Goal: Task Accomplishment & Management: Manage account settings

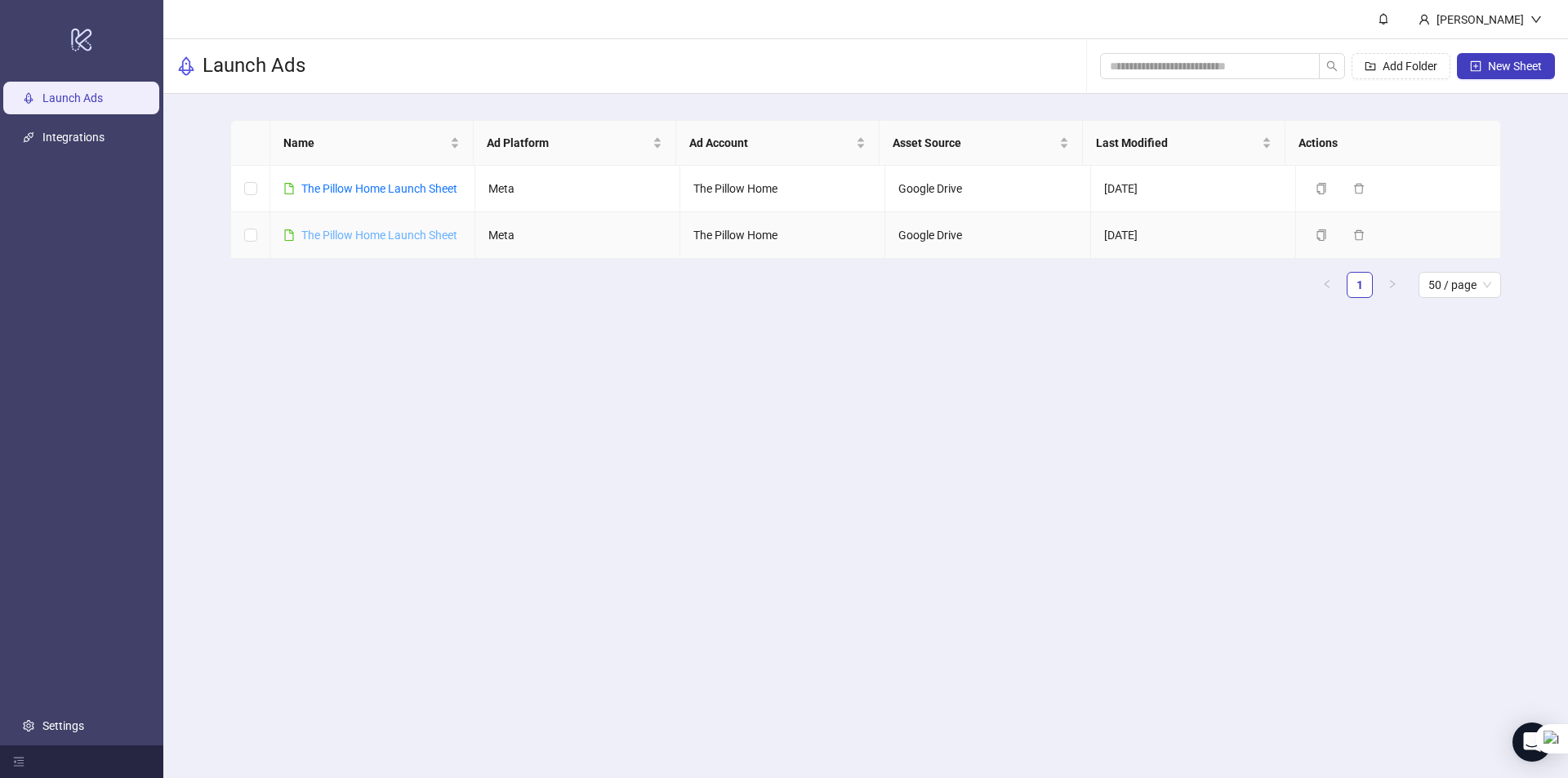
click at [309, 242] on link "The Pillow Home Launch Sheet" at bounding box center [379, 235] width 156 height 13
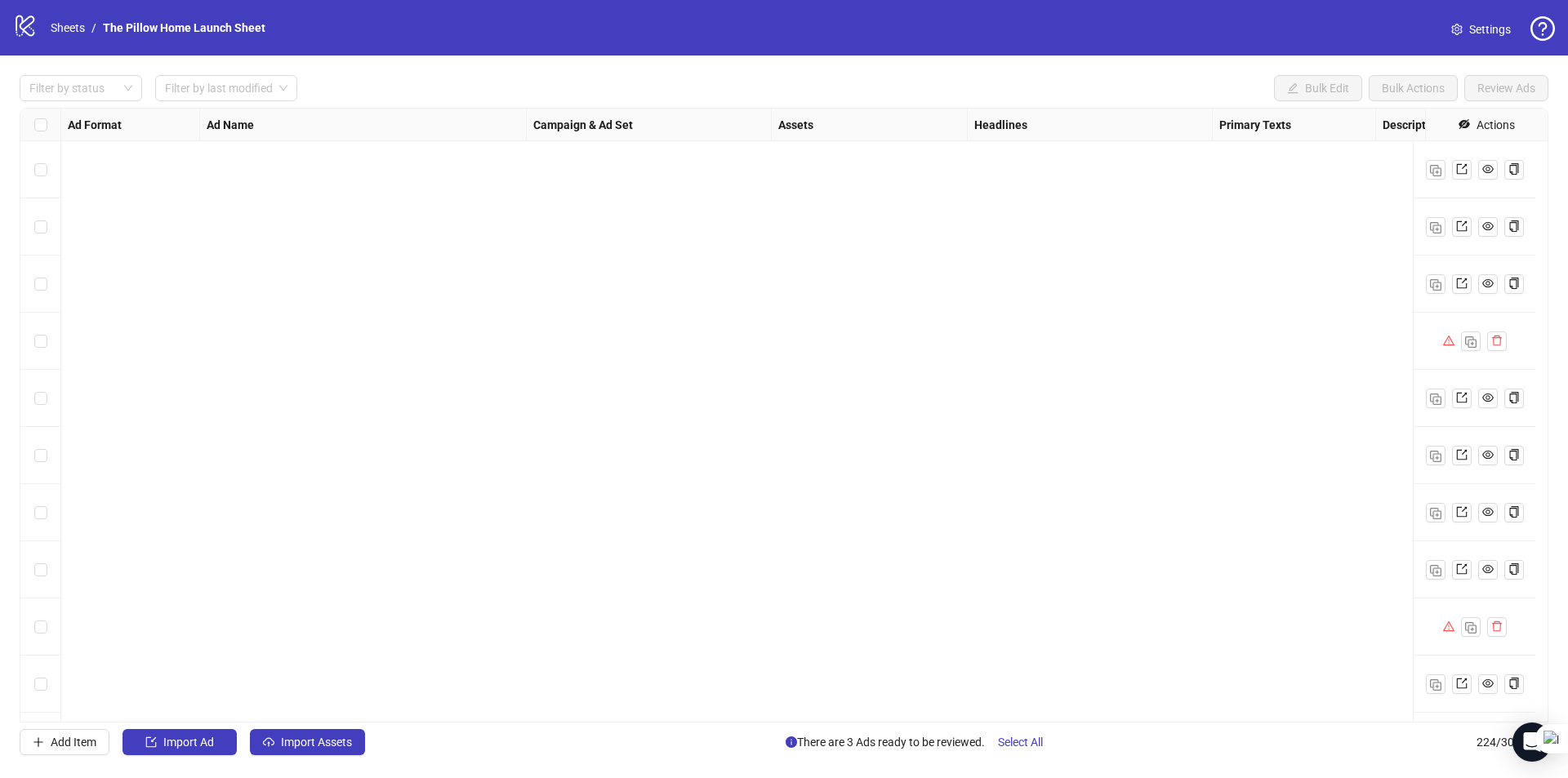
scroll to position [12230, 0]
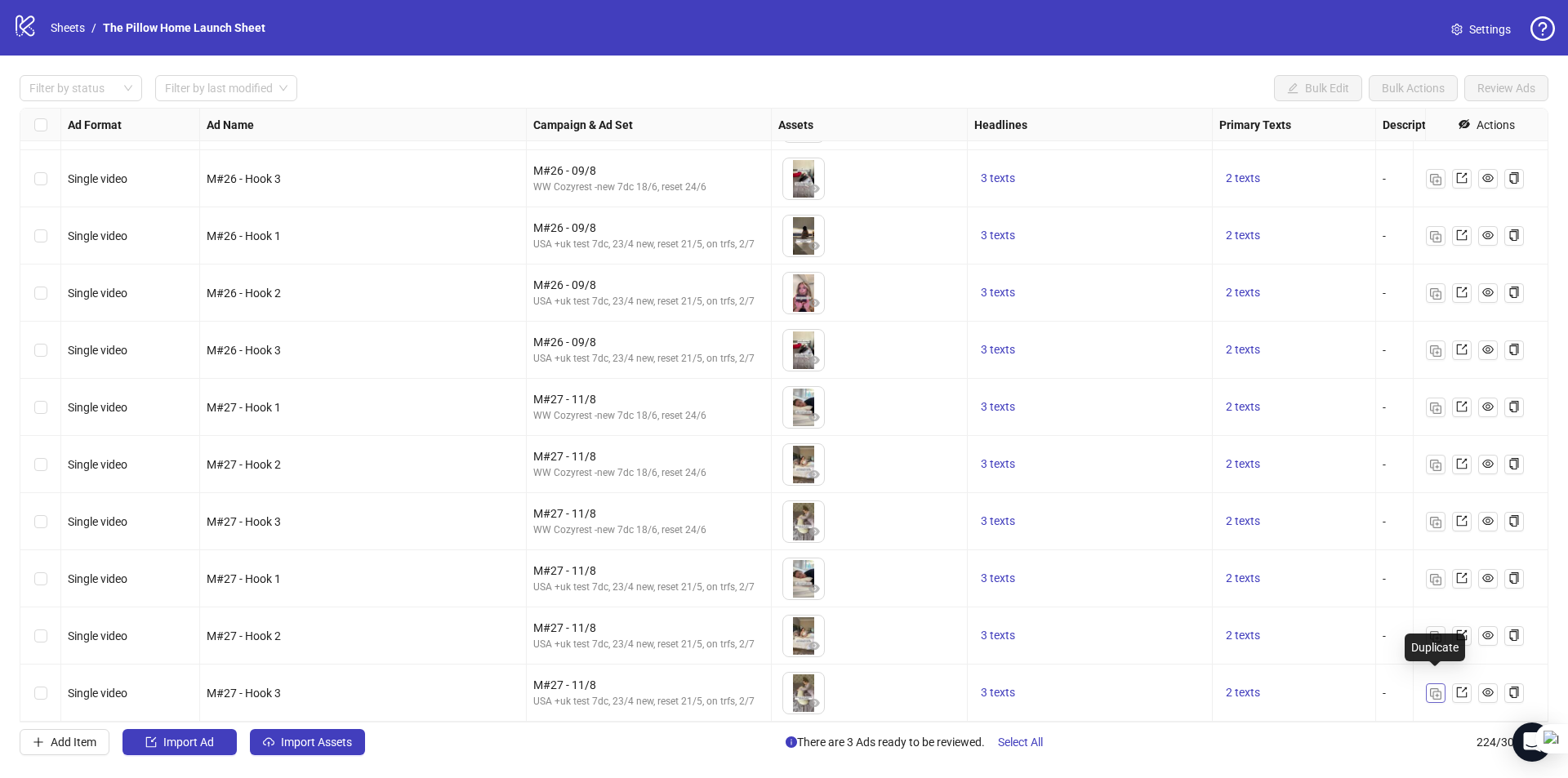
click at [1441, 683] on button "button" at bounding box center [1435, 692] width 19 height 19
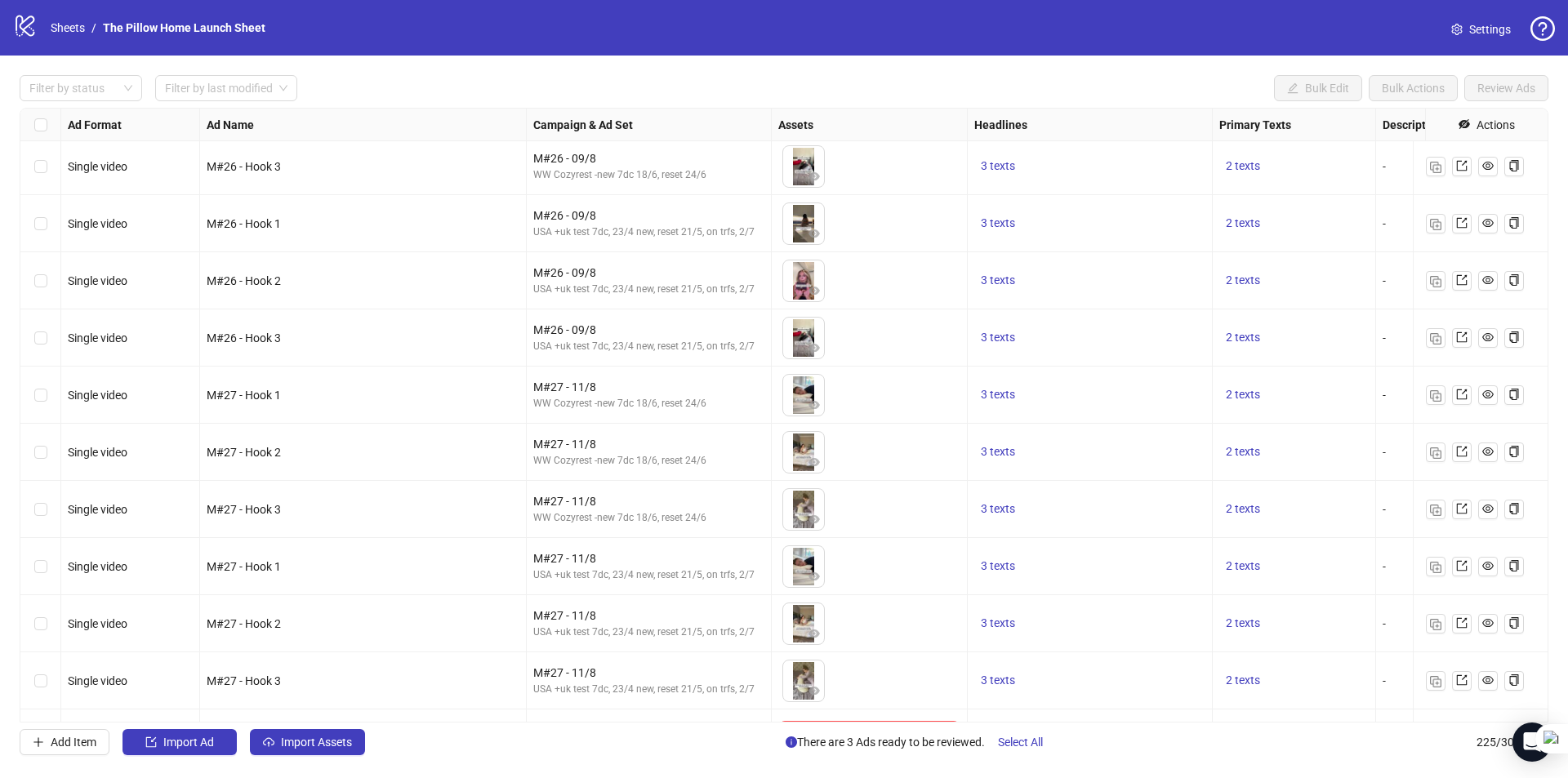
scroll to position [12286, 0]
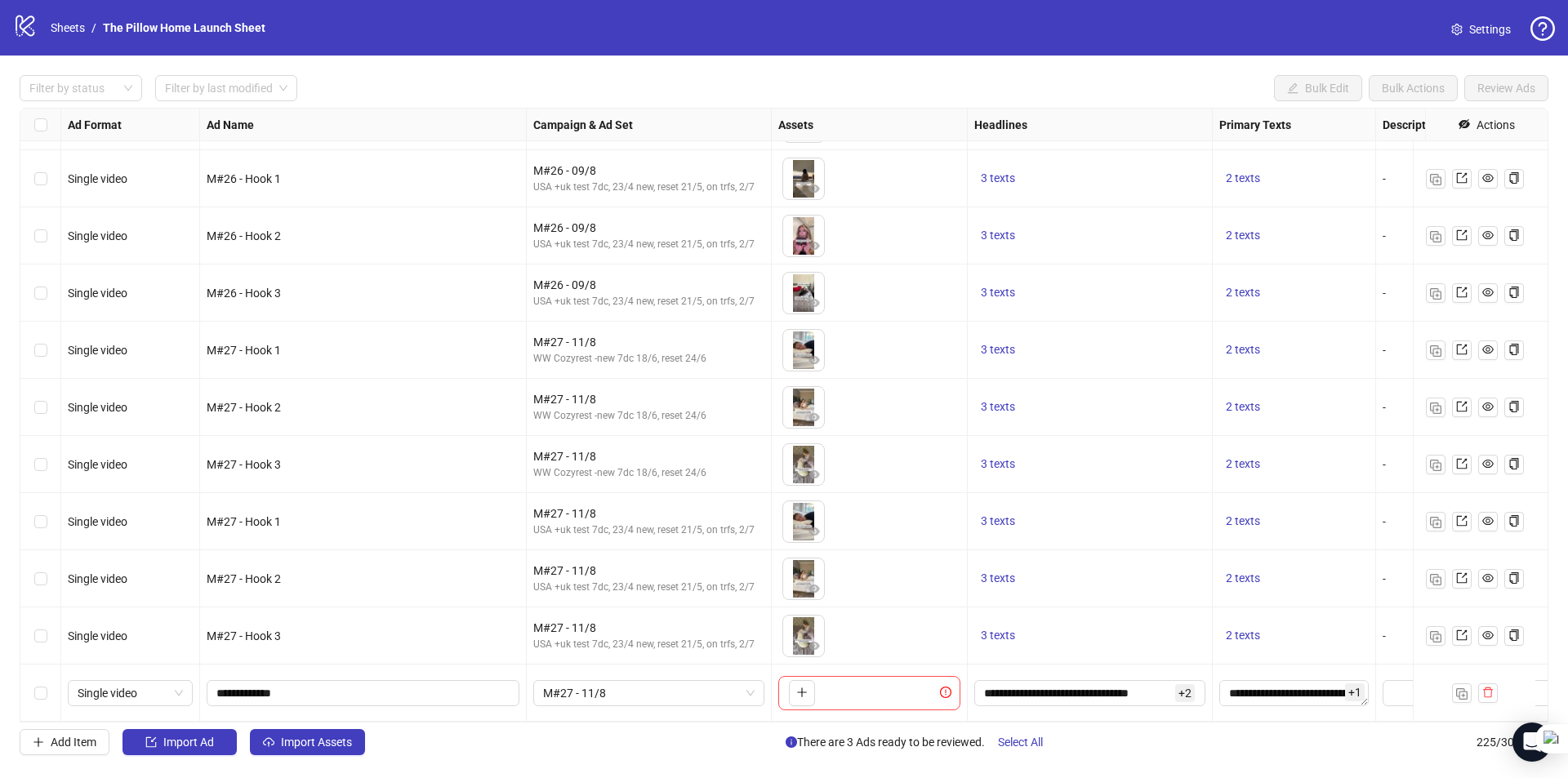
click at [799, 682] on div "Ad Format Ad Name Campaign & Ad Set Assets Headlines Primary Texts Descriptions…" at bounding box center [784, 415] width 1529 height 615
click at [803, 687] on icon "plus" at bounding box center [802, 692] width 11 height 11
click at [1478, 25] on span "Settings" at bounding box center [1490, 29] width 42 height 18
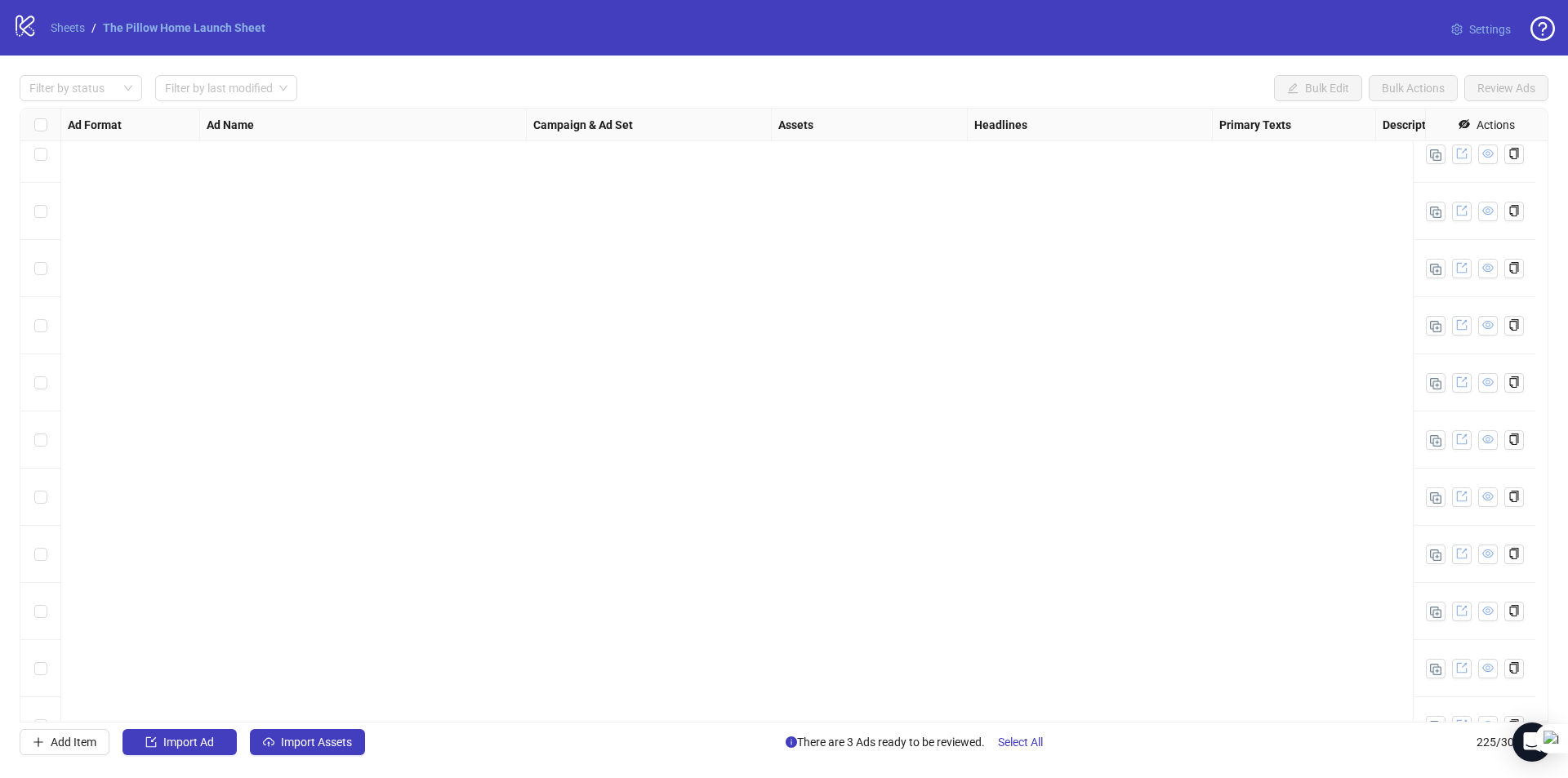
scroll to position [12286, 0]
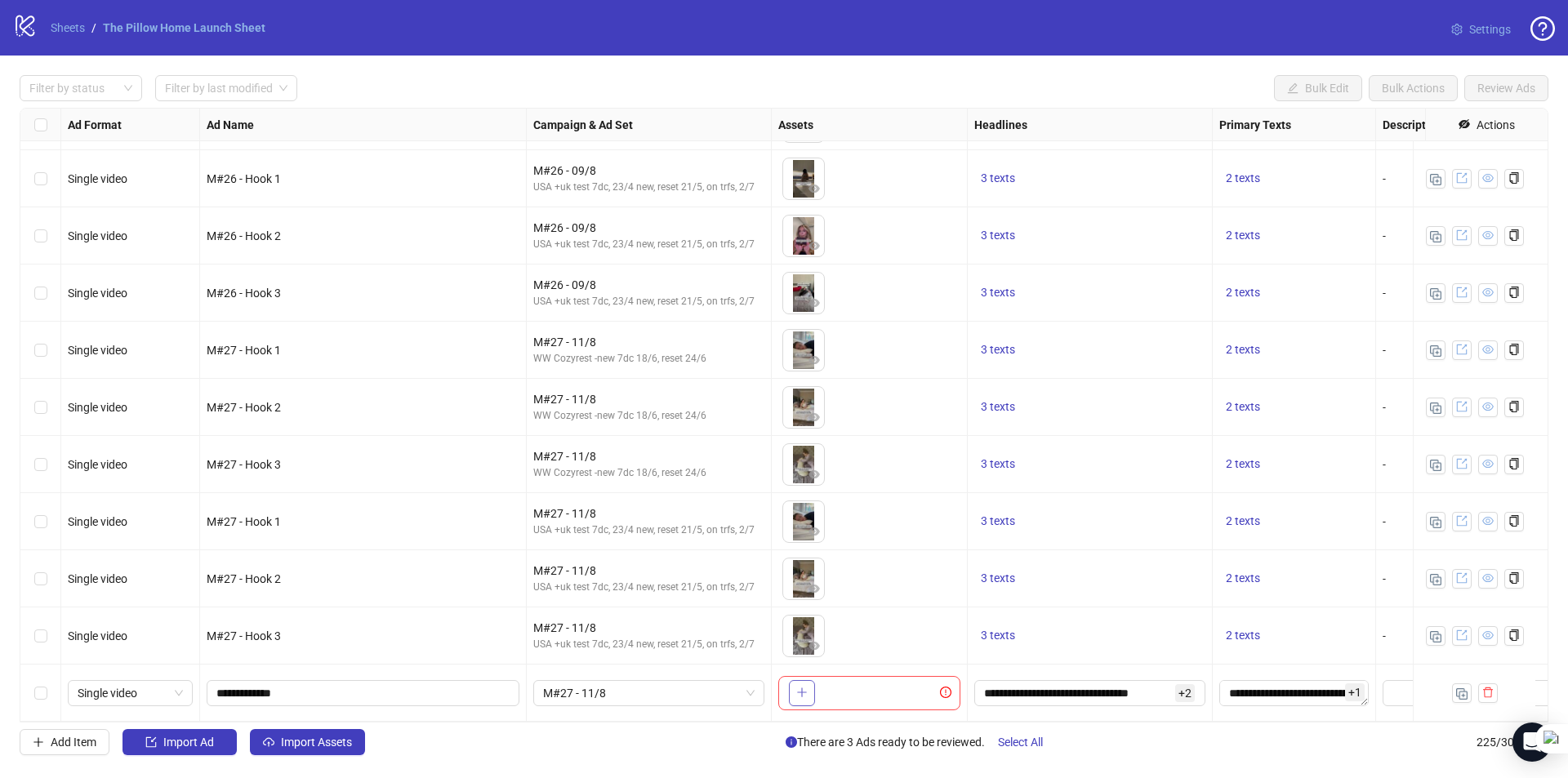
click at [806, 687] on icon "plus" at bounding box center [802, 692] width 11 height 11
click at [814, 683] on button "button" at bounding box center [802, 693] width 26 height 26
click at [819, 685] on body "logo/logo-mobile Sheets / The Pillow Home Launch Sheet Settings Filter by statu…" at bounding box center [784, 389] width 1568 height 778
click at [1485, 688] on icon "delete" at bounding box center [1488, 692] width 10 height 10
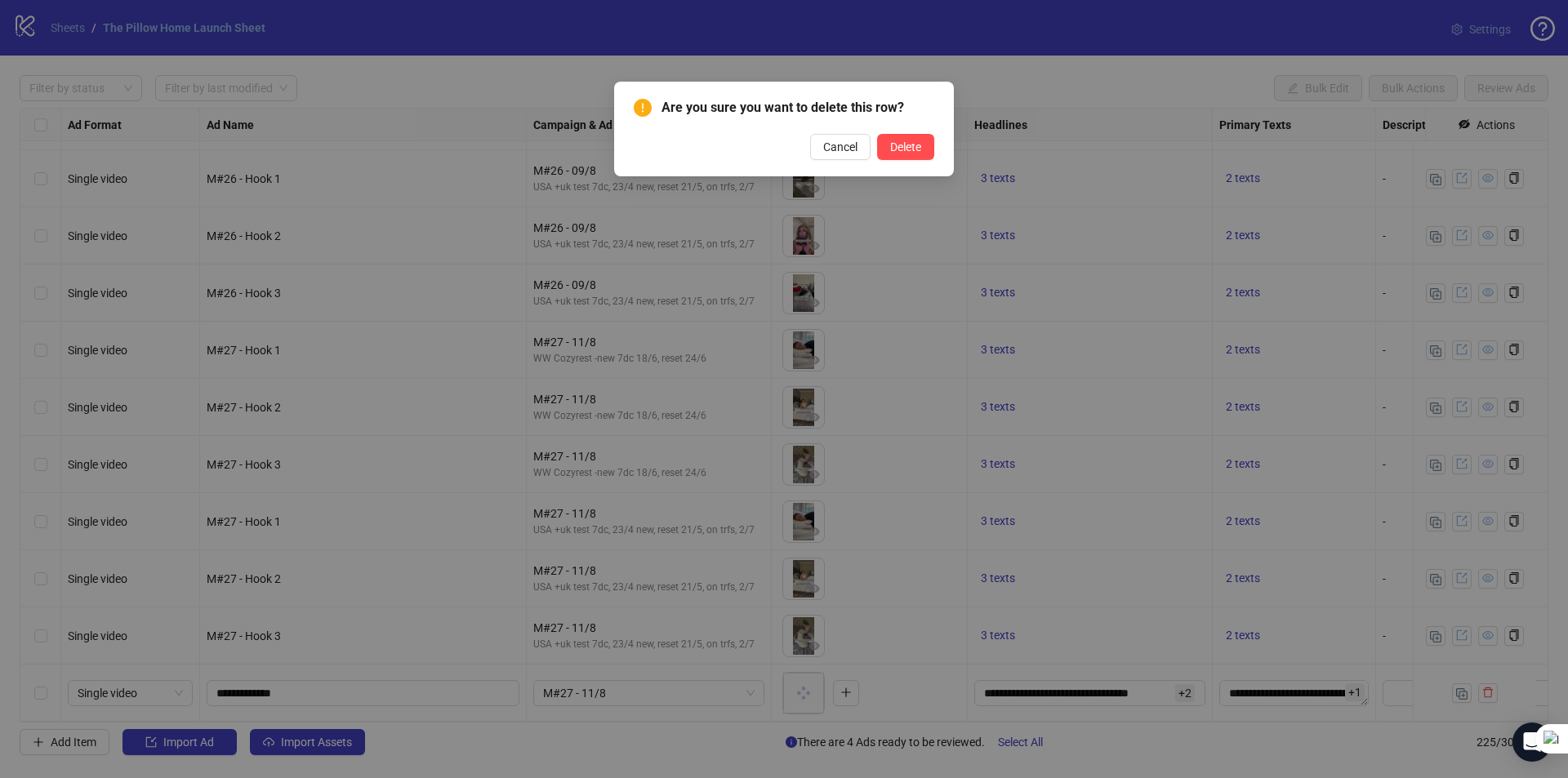
drag, startPoint x: 887, startPoint y: 150, endPoint x: 869, endPoint y: 173, distance: 29.2
click at [887, 149] on button "Delete" at bounding box center [906, 147] width 57 height 26
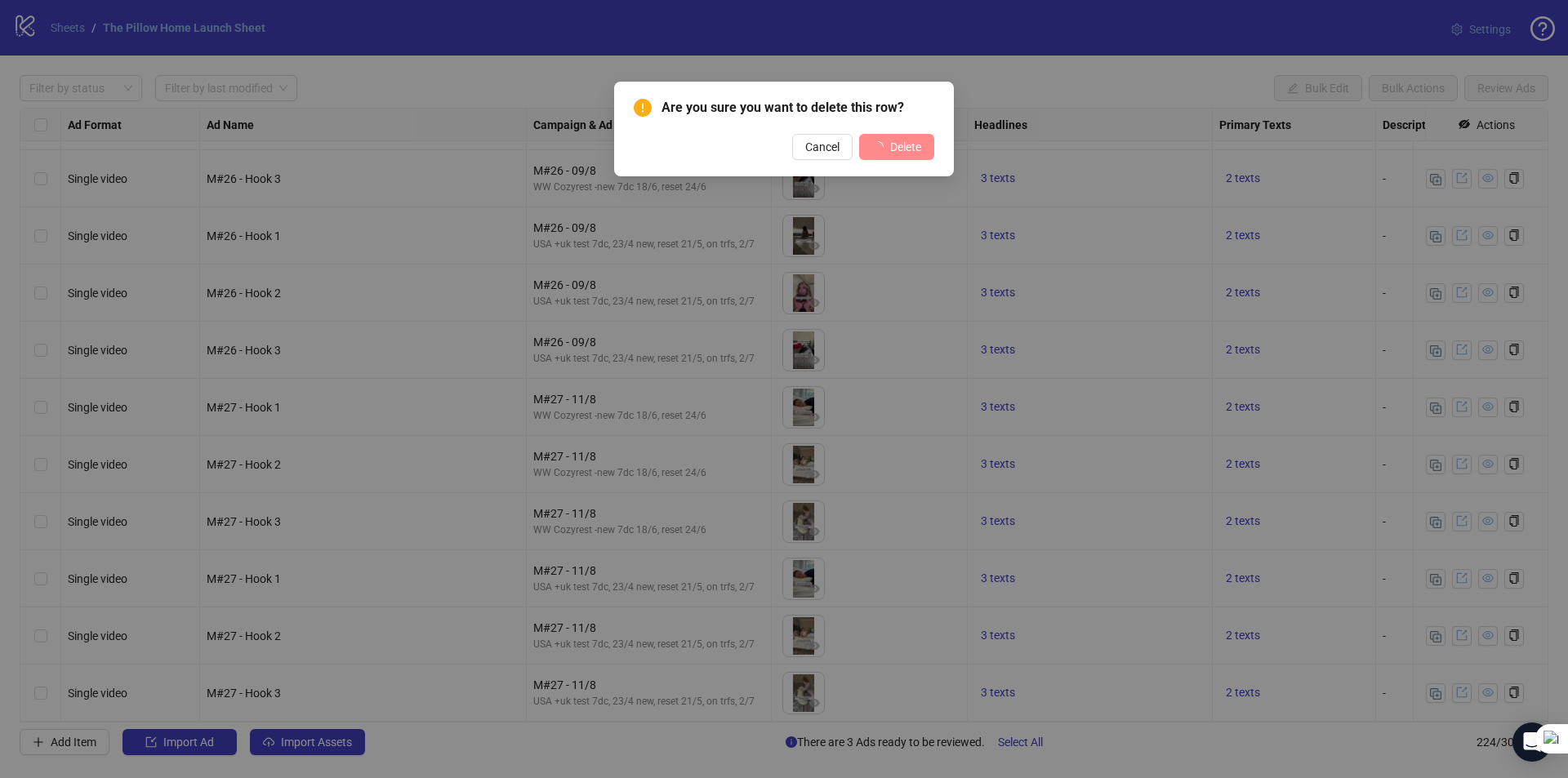
scroll to position [12230, 0]
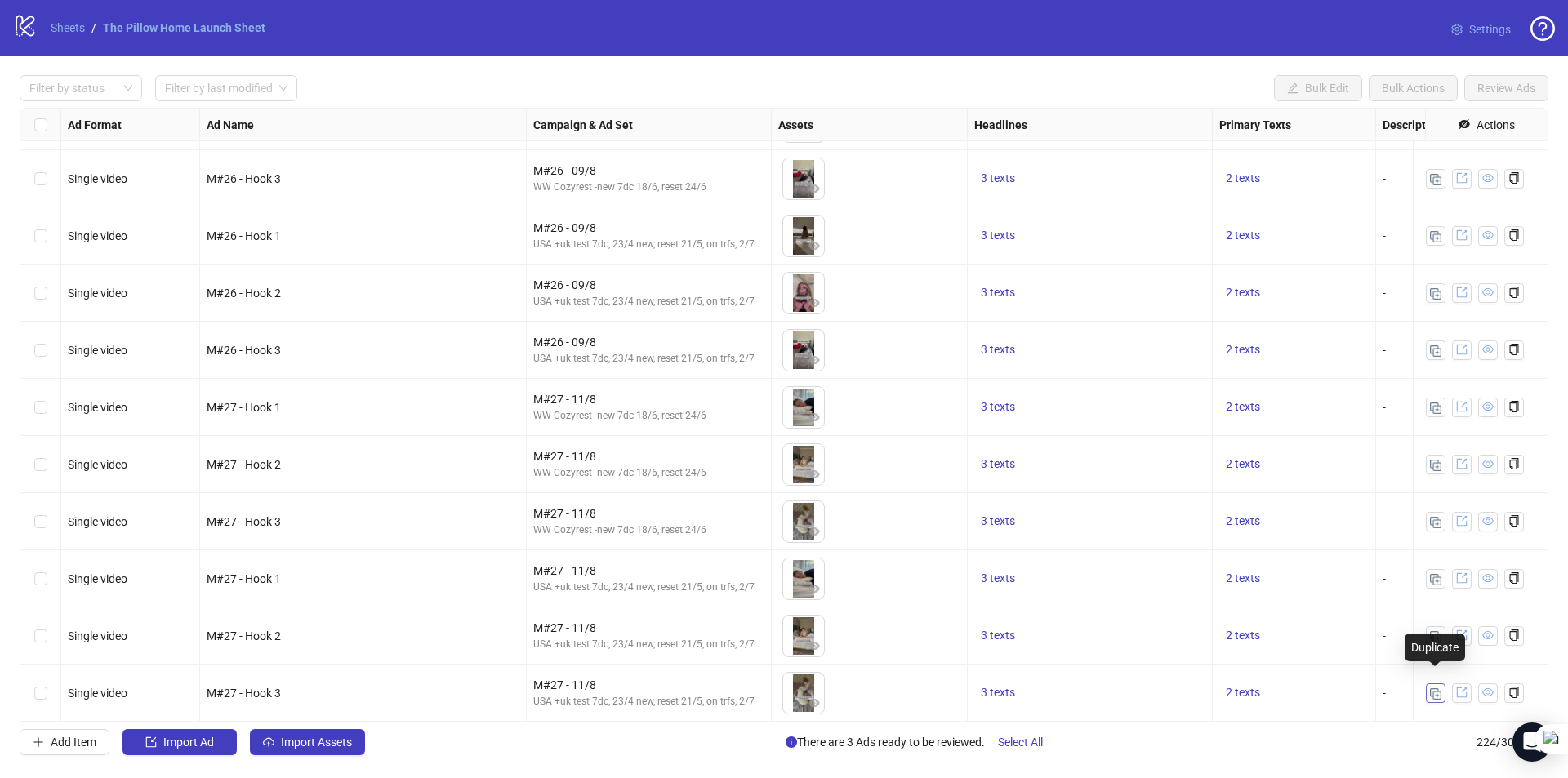
click at [1432, 688] on img "button" at bounding box center [1436, 694] width 11 height 11
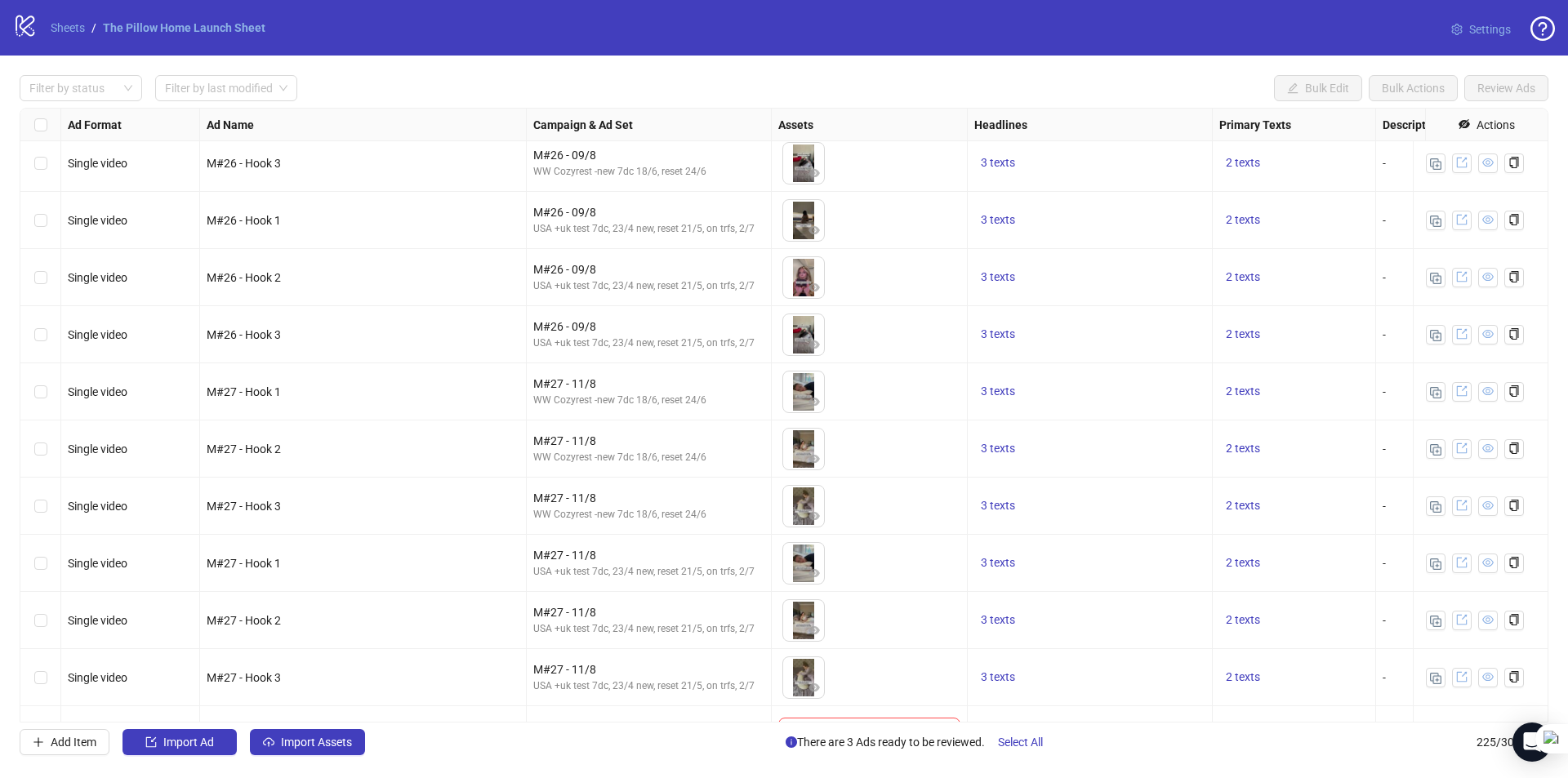
scroll to position [12286, 0]
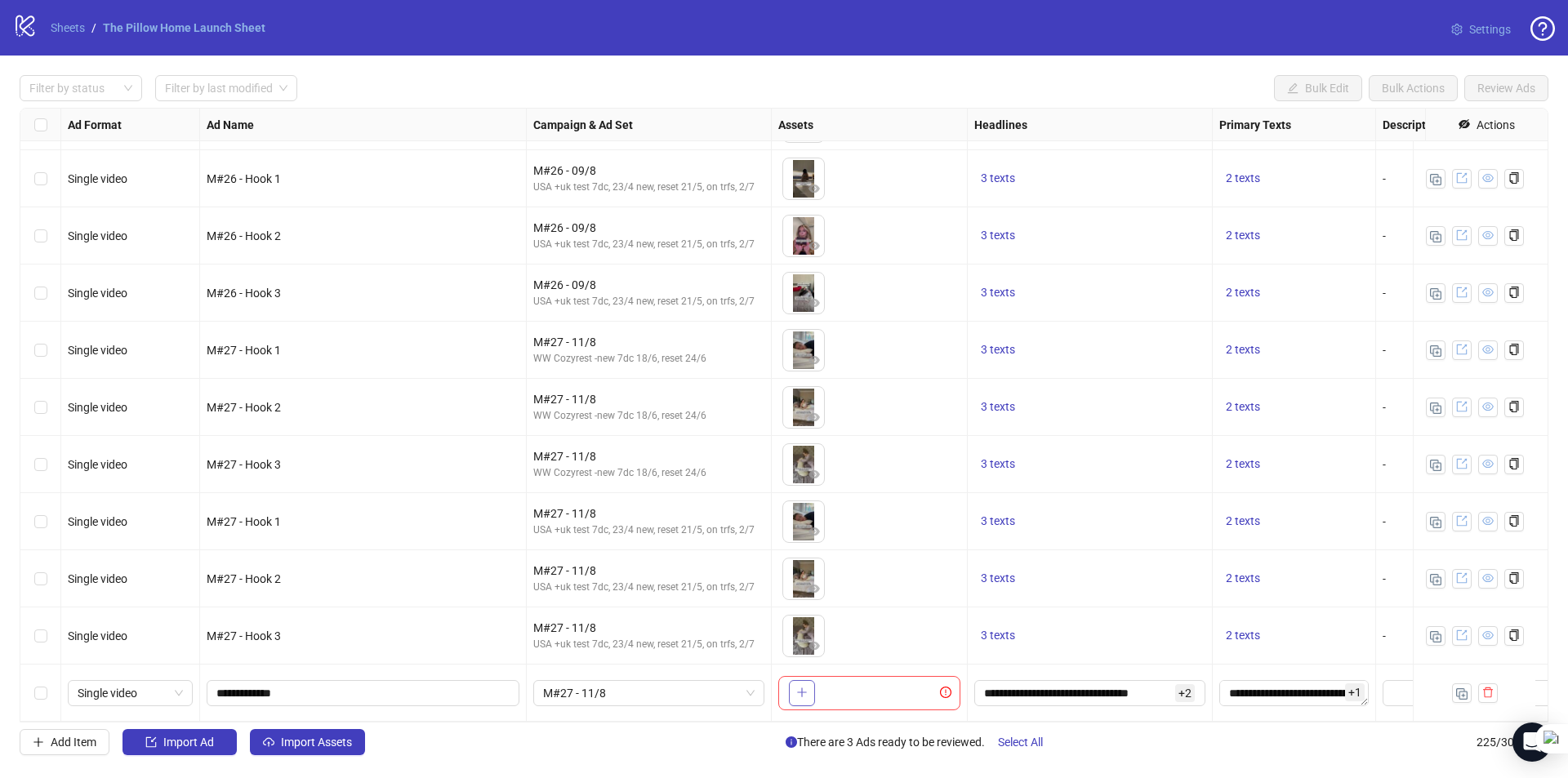
click at [800, 687] on icon "plus" at bounding box center [802, 692] width 11 height 11
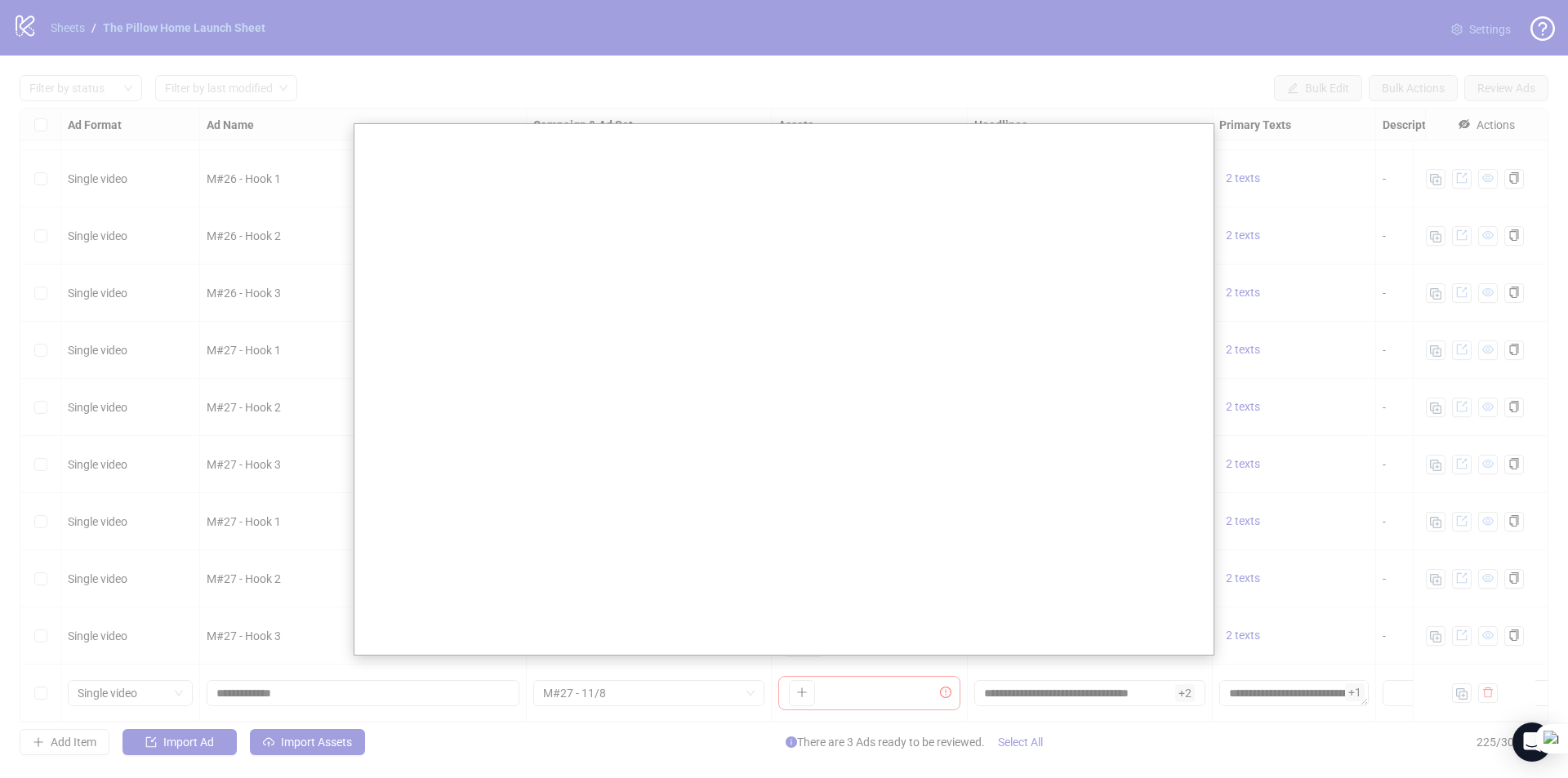
click at [274, 150] on div at bounding box center [784, 389] width 1568 height 778
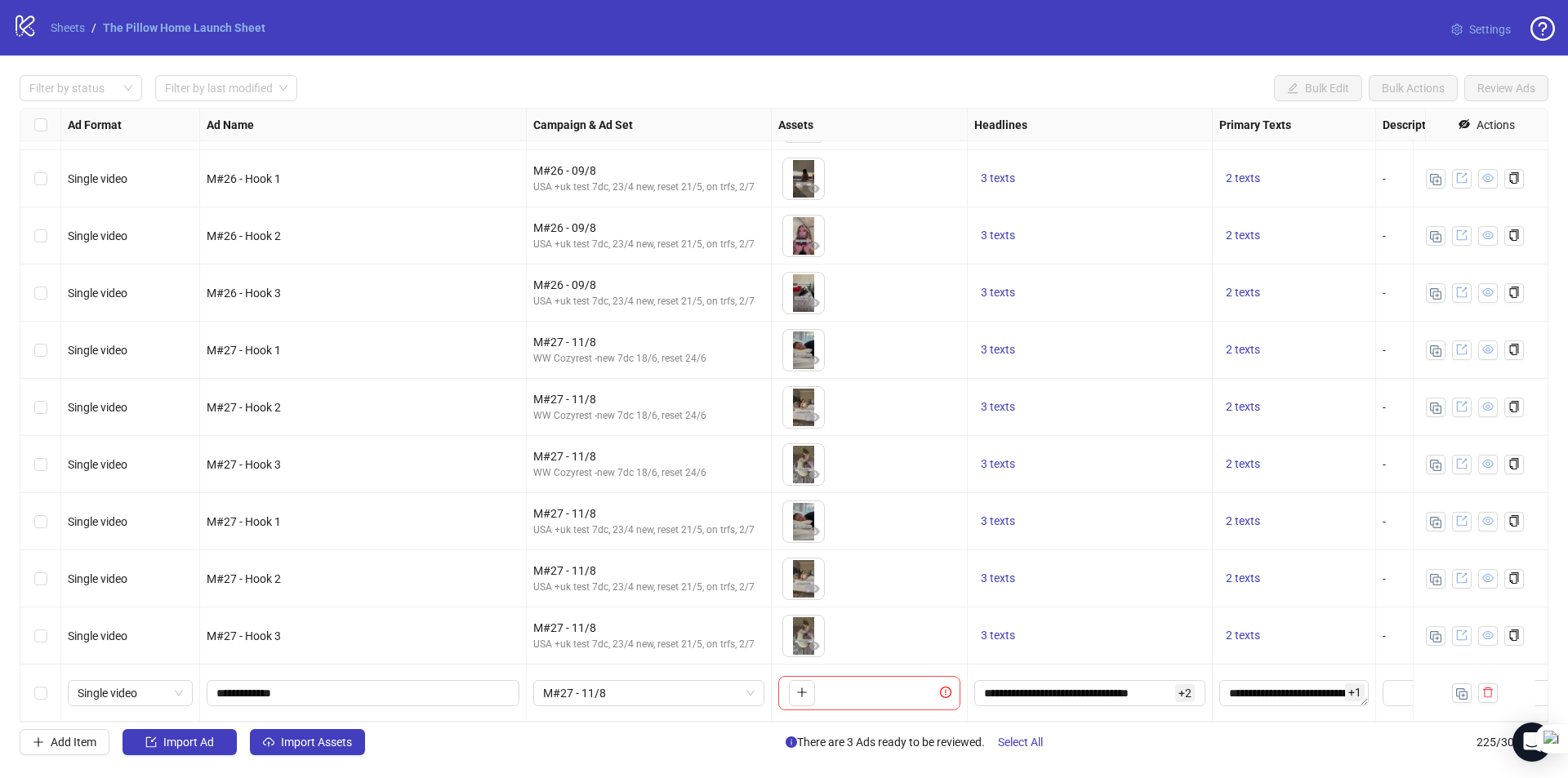
click at [24, 25] on icon "logo/logo-mobile" at bounding box center [25, 25] width 25 height 25
click at [60, 25] on link "Sheets" at bounding box center [67, 27] width 41 height 18
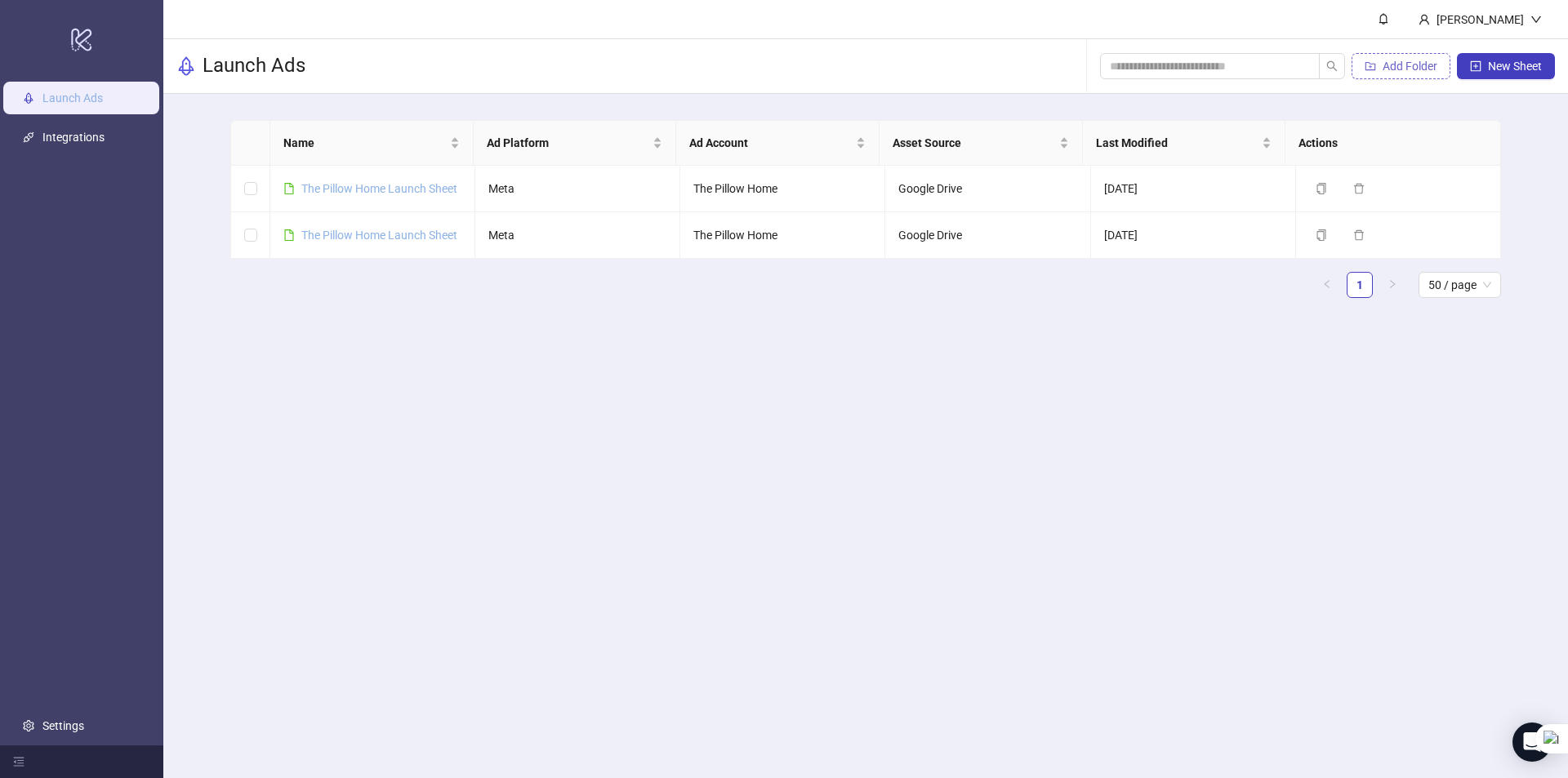
click at [1388, 67] on span "Add Folder" at bounding box center [1409, 66] width 54 height 13
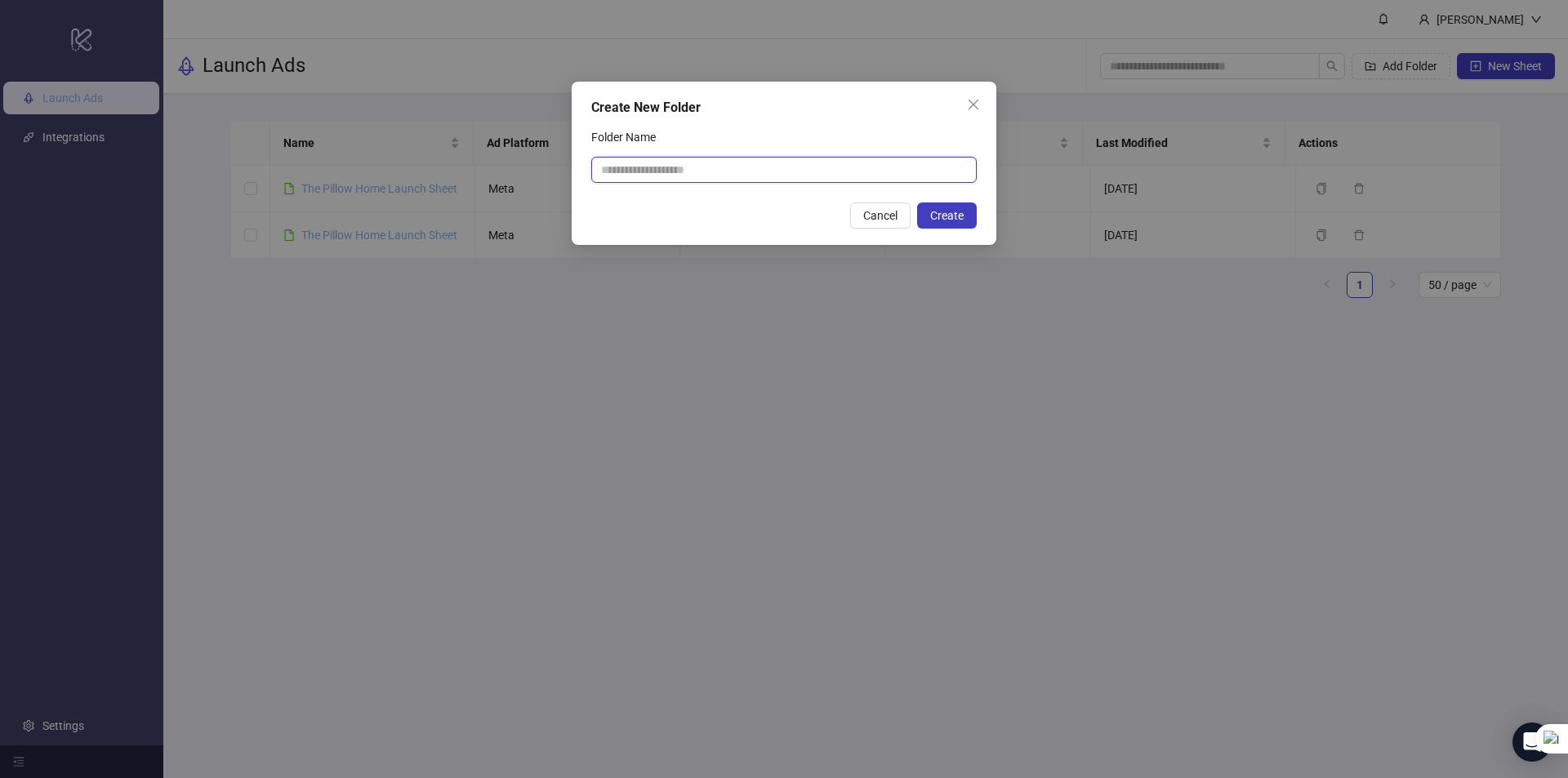
click at [702, 159] on input "Folder Name" at bounding box center [783, 170] width 385 height 26
type input "**********"
click at [946, 203] on button "Create" at bounding box center [947, 215] width 60 height 26
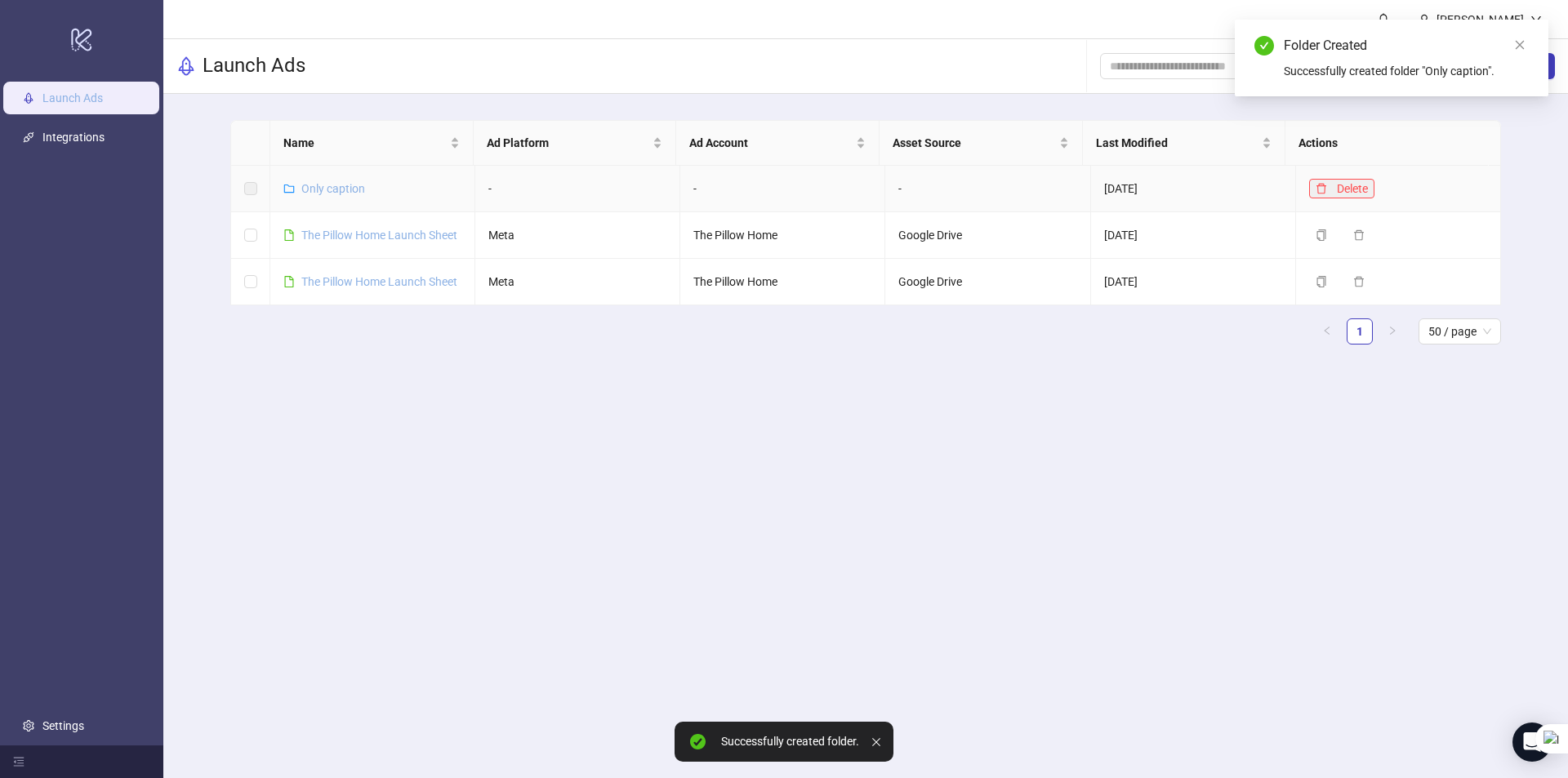
click at [1318, 192] on button "Delete" at bounding box center [1342, 188] width 66 height 19
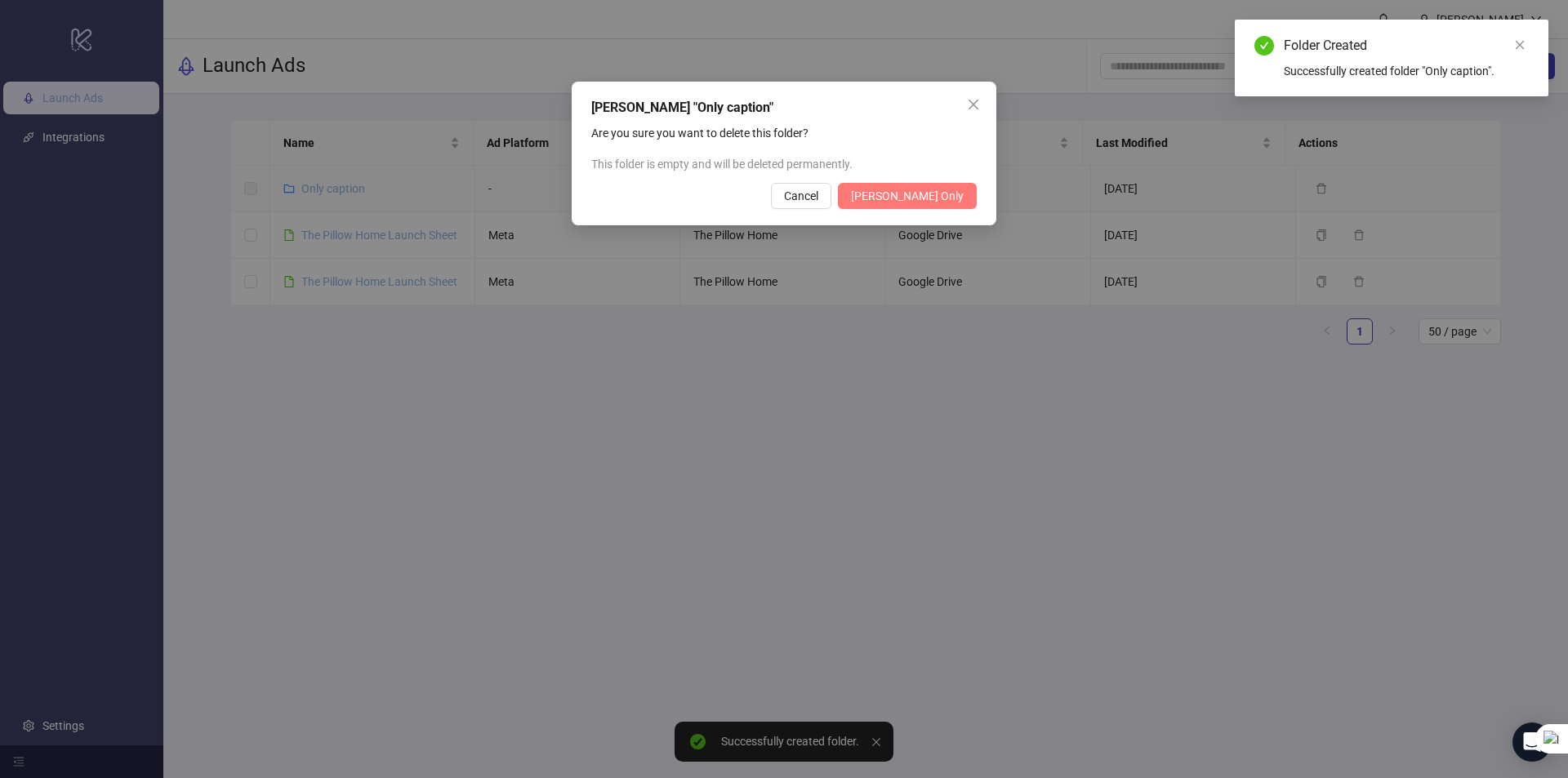
click at [909, 193] on span "Delete Folder Only" at bounding box center [908, 196] width 113 height 13
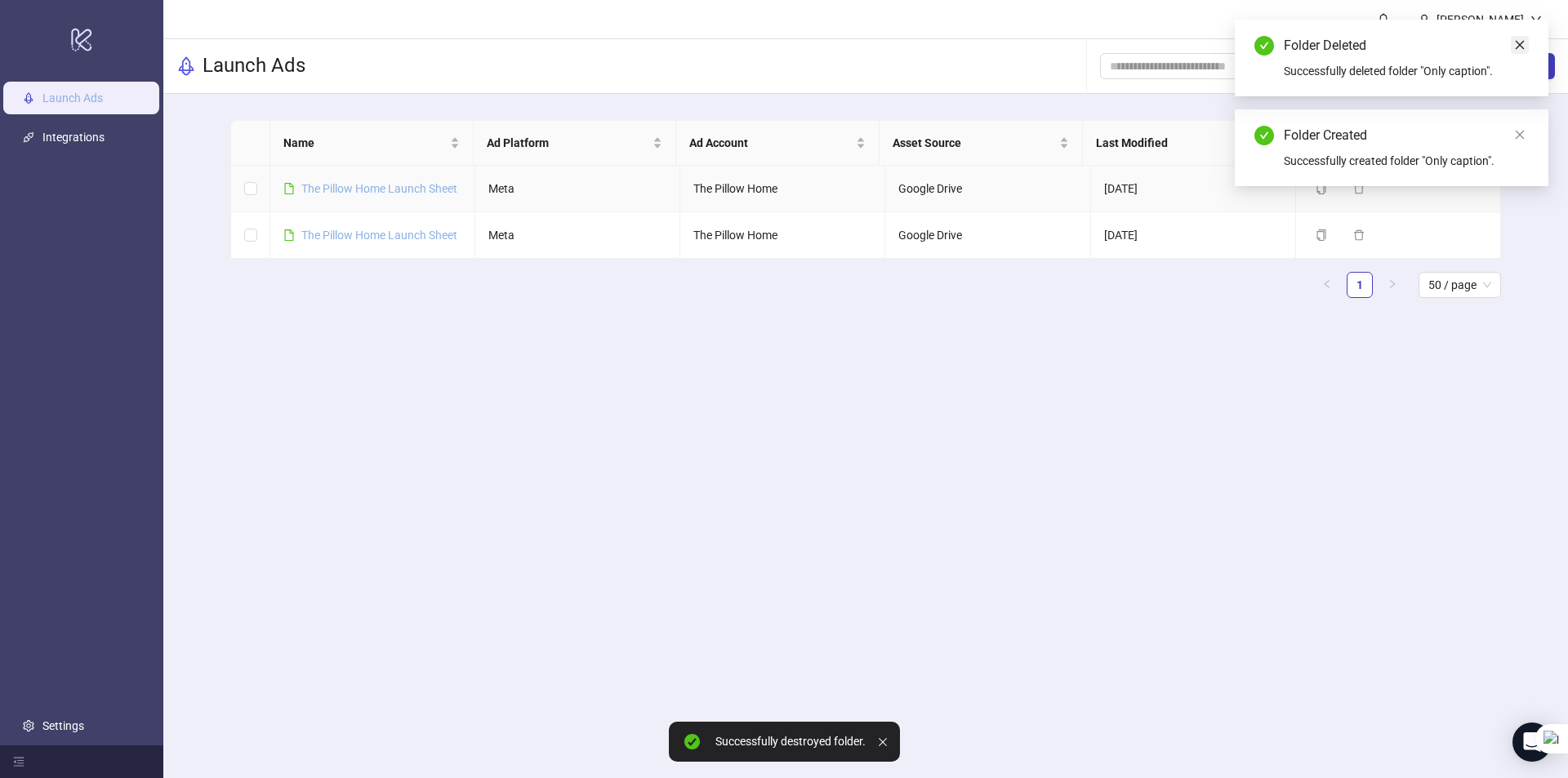
click at [1525, 51] on link "Close" at bounding box center [1519, 44] width 18 height 18
click at [1529, 50] on div "Folder Created Successfully created folder "Only caption"." at bounding box center [1392, 57] width 314 height 77
click at [1522, 46] on icon "close" at bounding box center [1520, 44] width 11 height 11
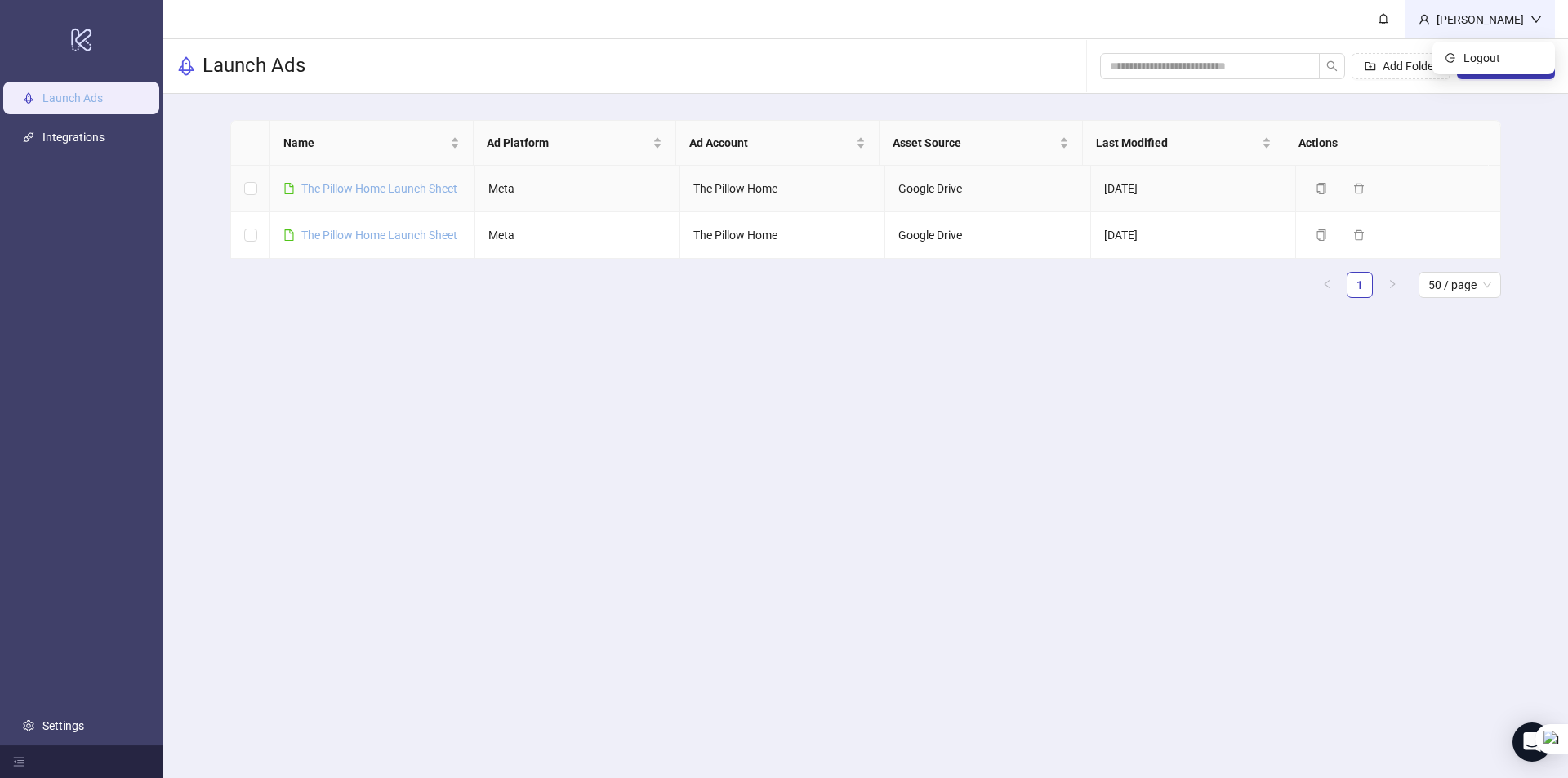
click at [1490, 11] on div "Marcos" at bounding box center [1480, 18] width 101 height 18
click at [104, 135] on link "Integrations" at bounding box center [73, 138] width 62 height 13
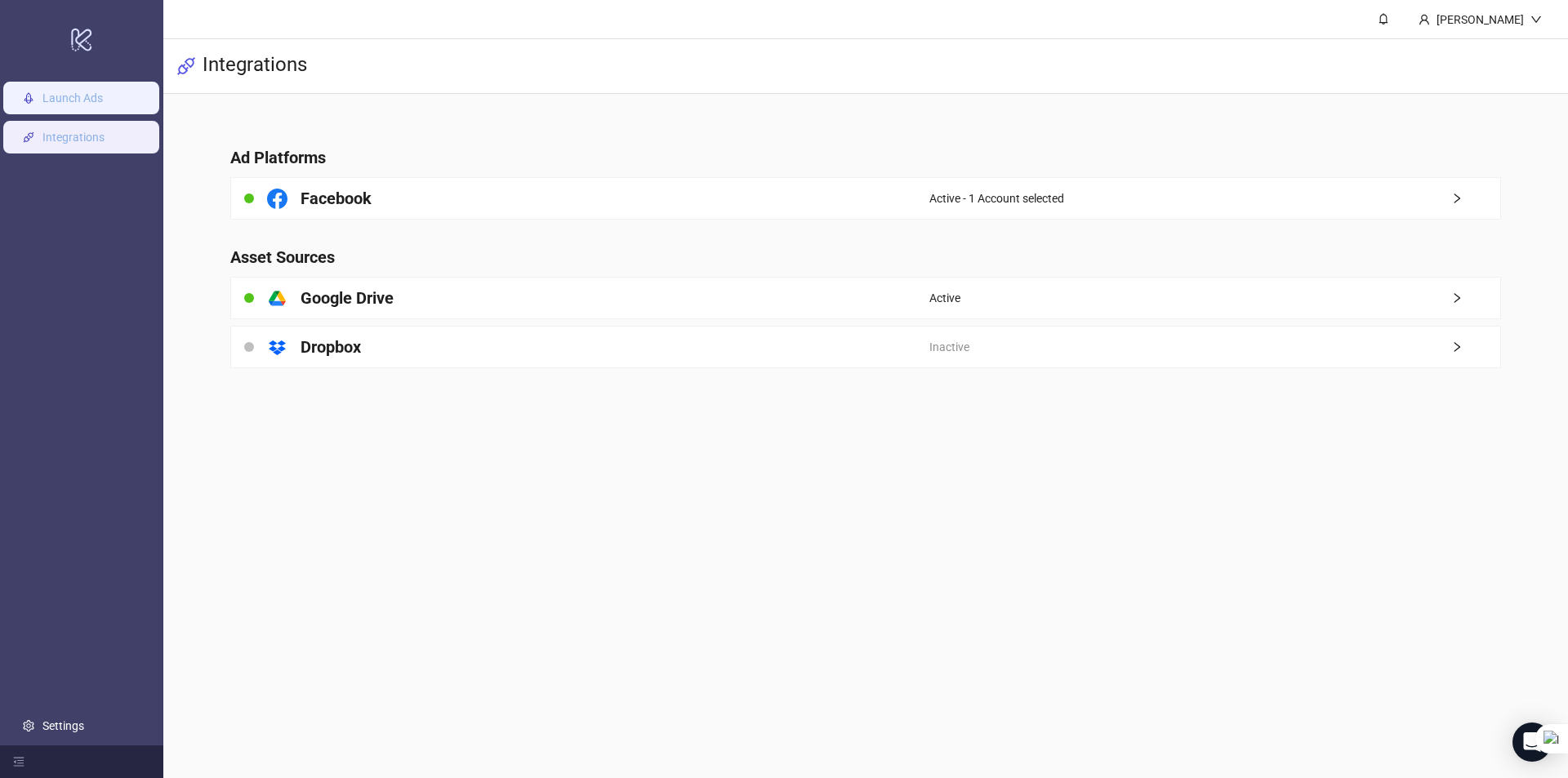
click at [42, 94] on link "Launch Ads" at bounding box center [72, 98] width 60 height 13
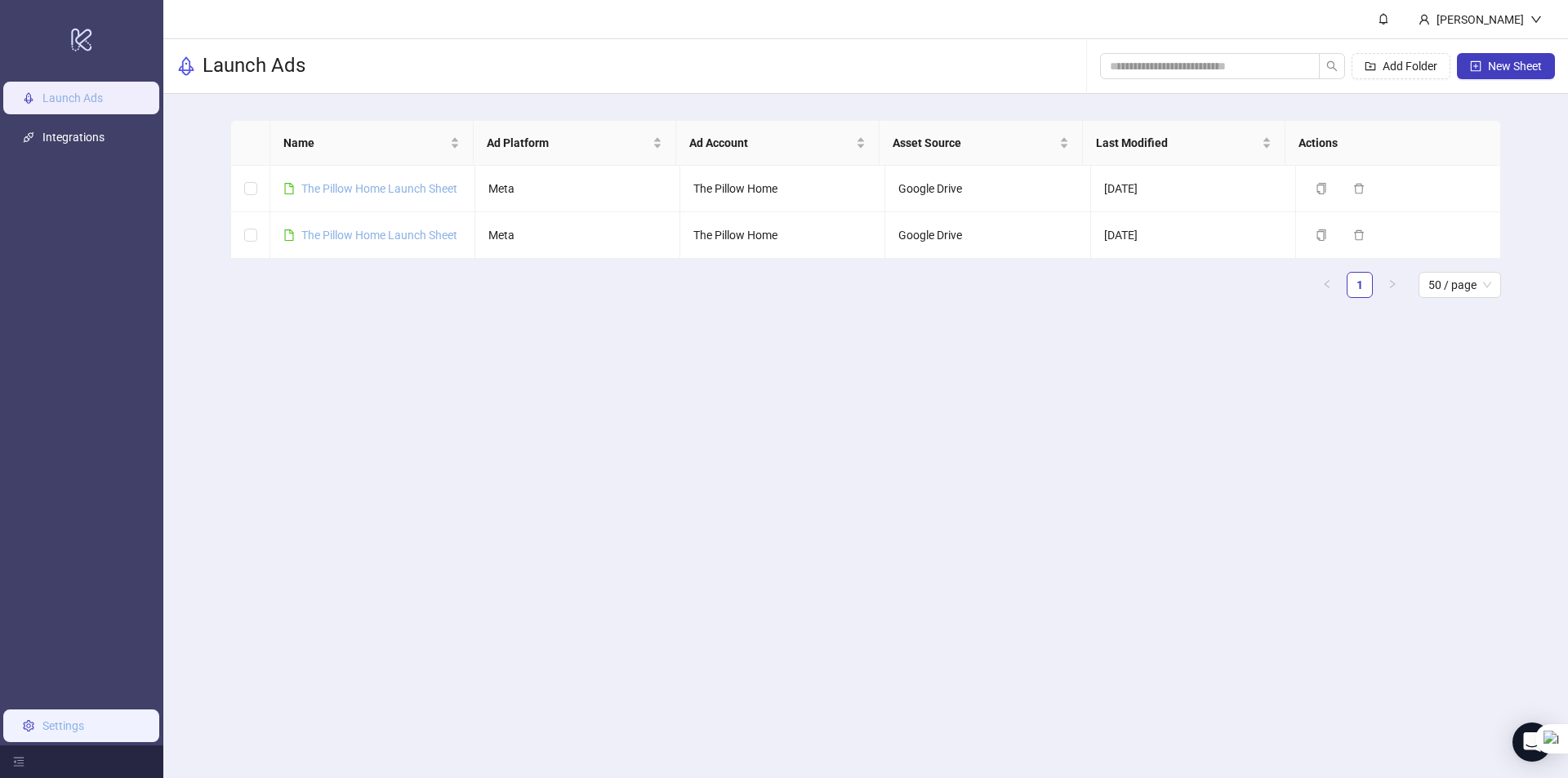
click at [78, 719] on link "Settings" at bounding box center [63, 725] width 42 height 13
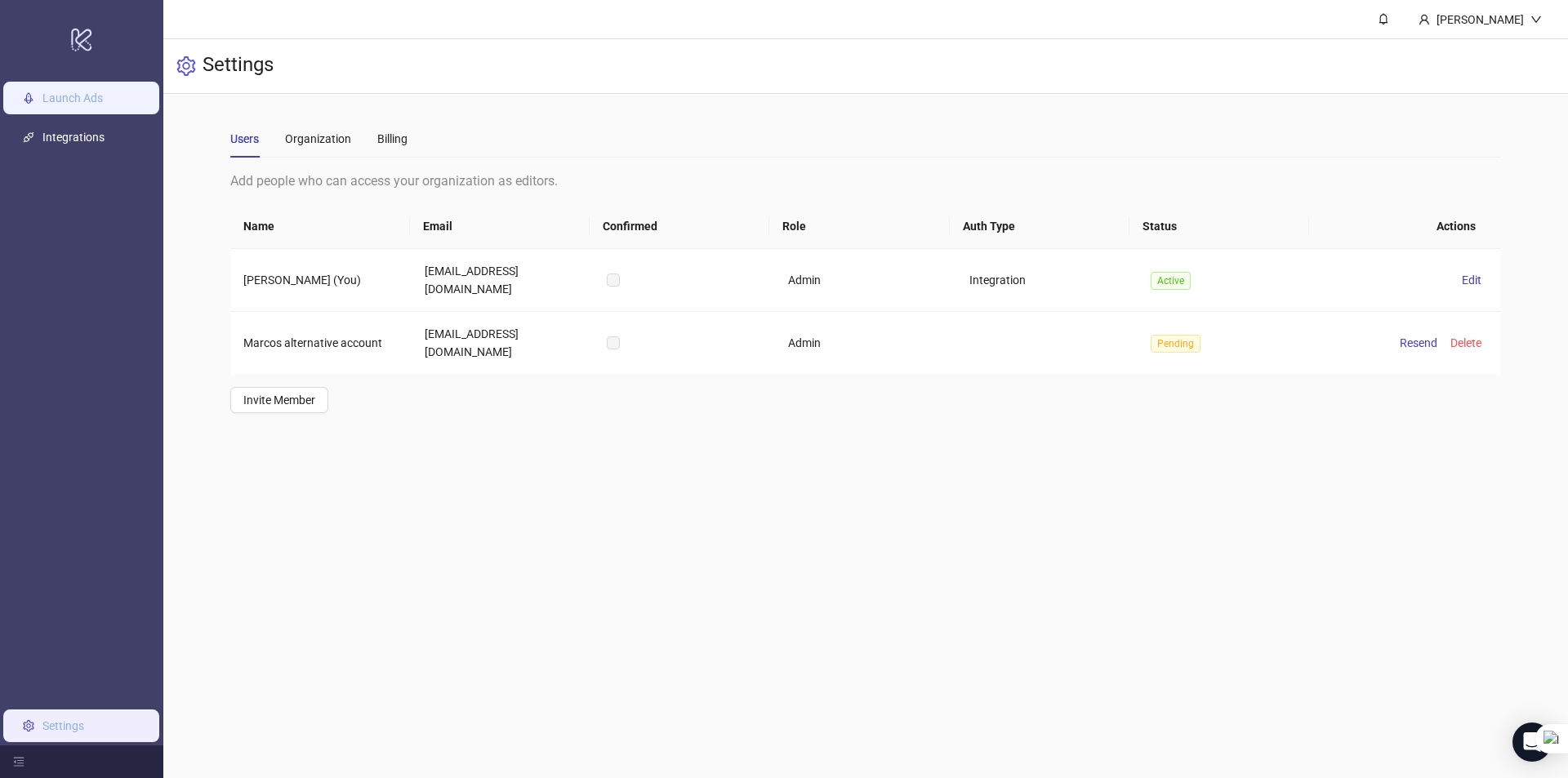
click at [58, 104] on link "Launch Ads" at bounding box center [72, 98] width 60 height 13
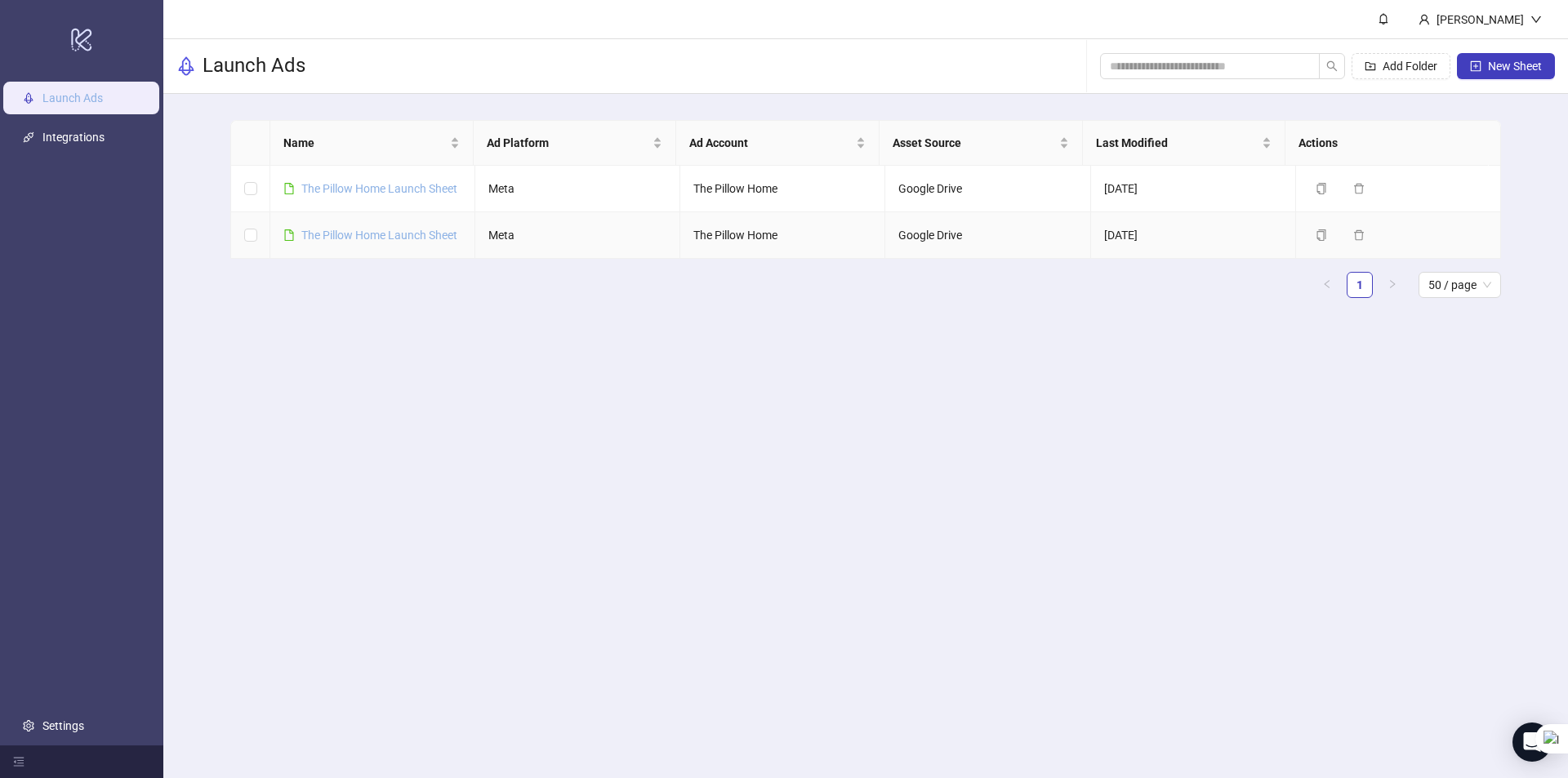
click at [944, 258] on td "Google Drive" at bounding box center [988, 235] width 205 height 46
click at [403, 242] on link "The Pillow Home Launch Sheet" at bounding box center [379, 235] width 156 height 13
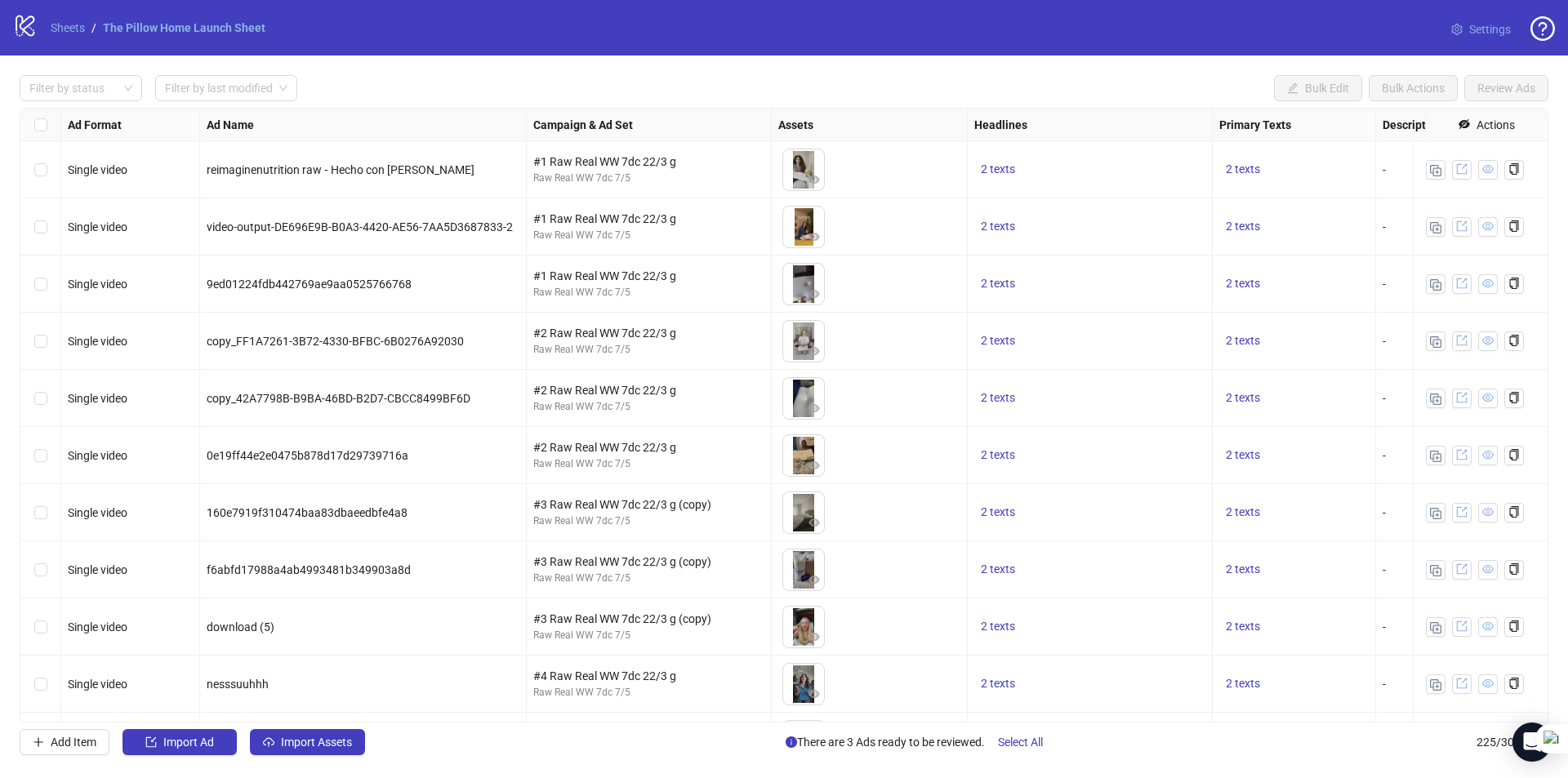
click at [1476, 29] on span "Settings" at bounding box center [1490, 29] width 42 height 18
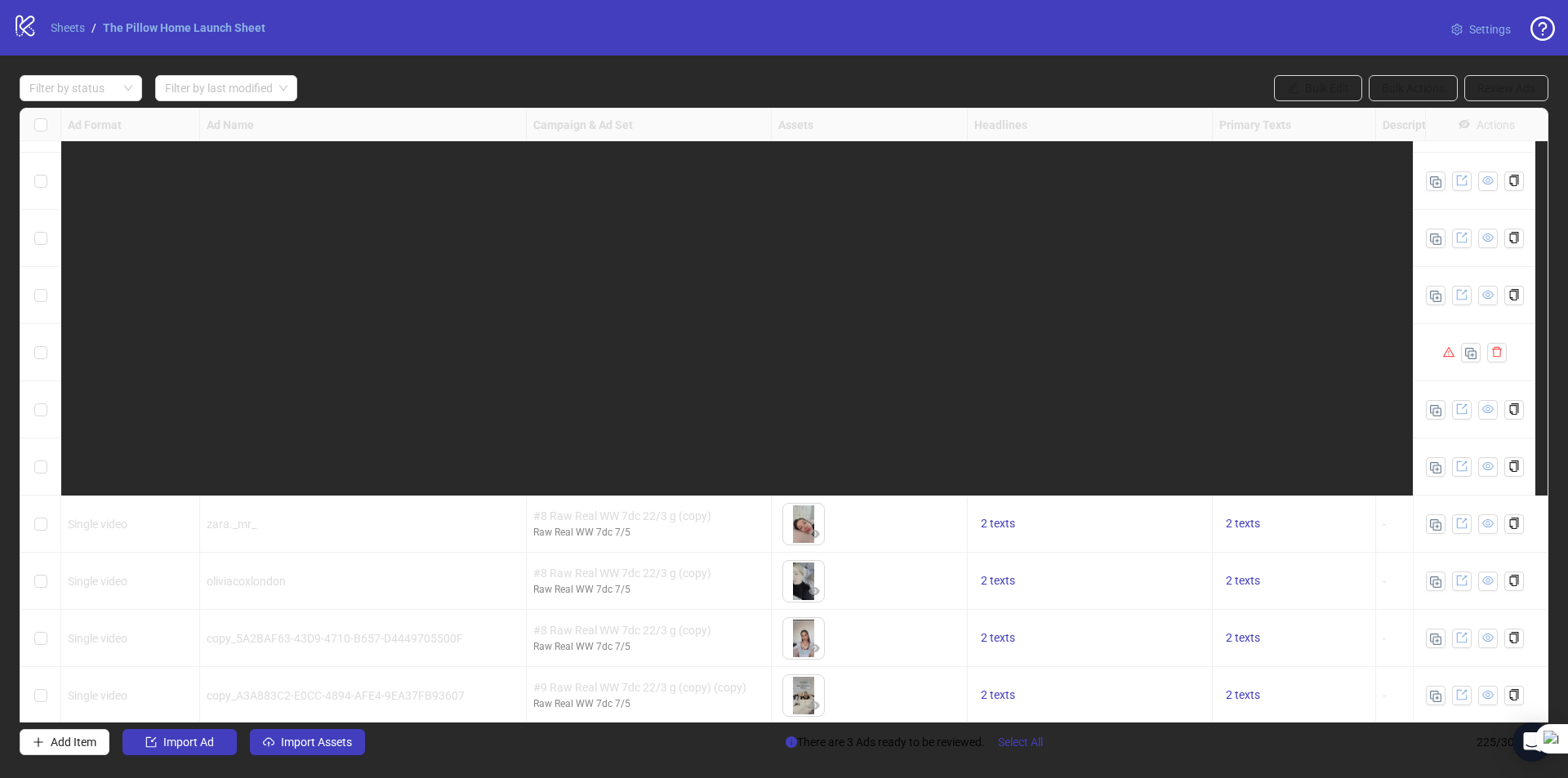
scroll to position [1306, 0]
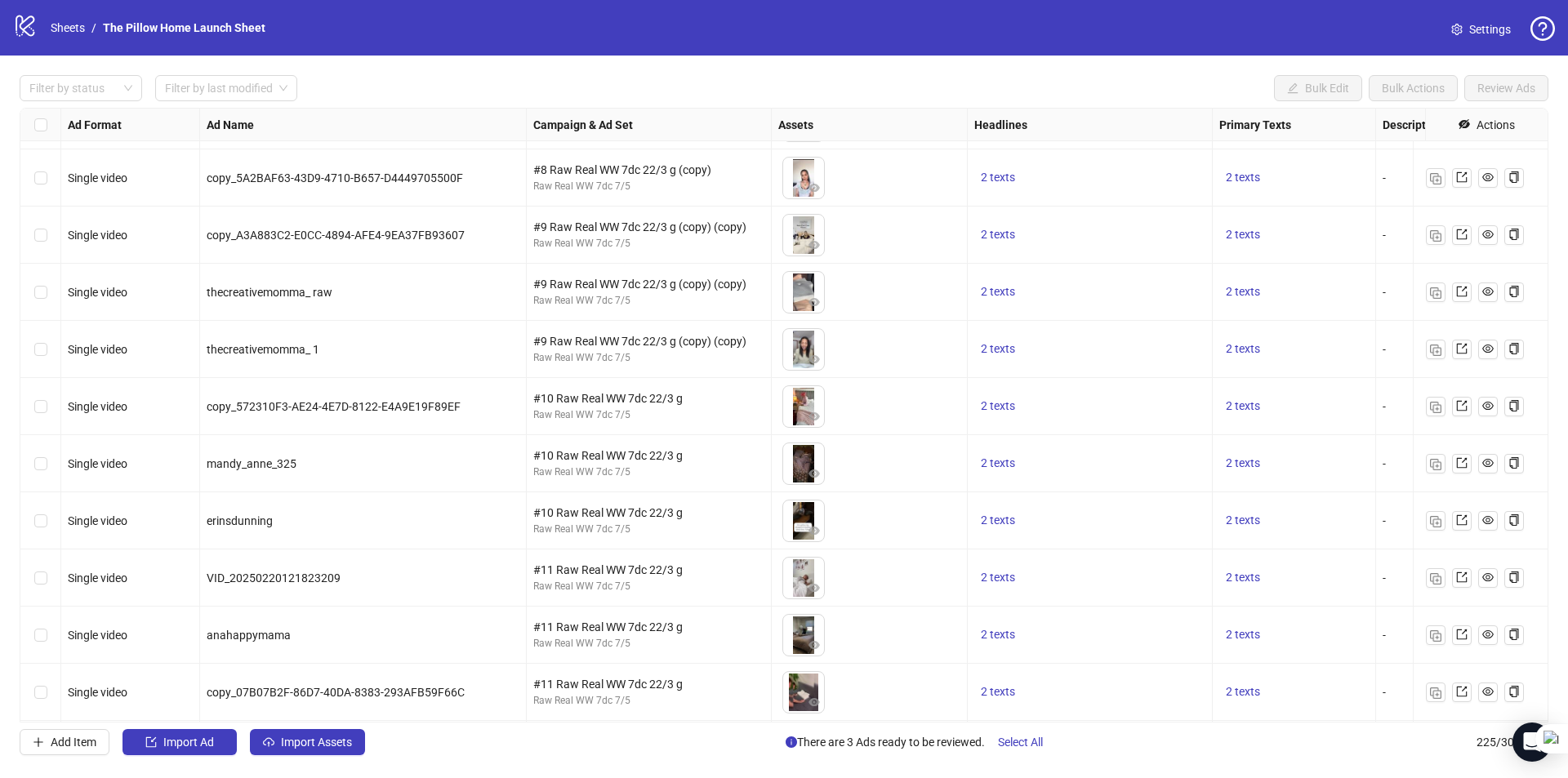
click at [1130, 44] on div "logo/logo-mobile Sheets / The Pillow Home Launch Sheet Settings" at bounding box center [784, 28] width 1568 height 55
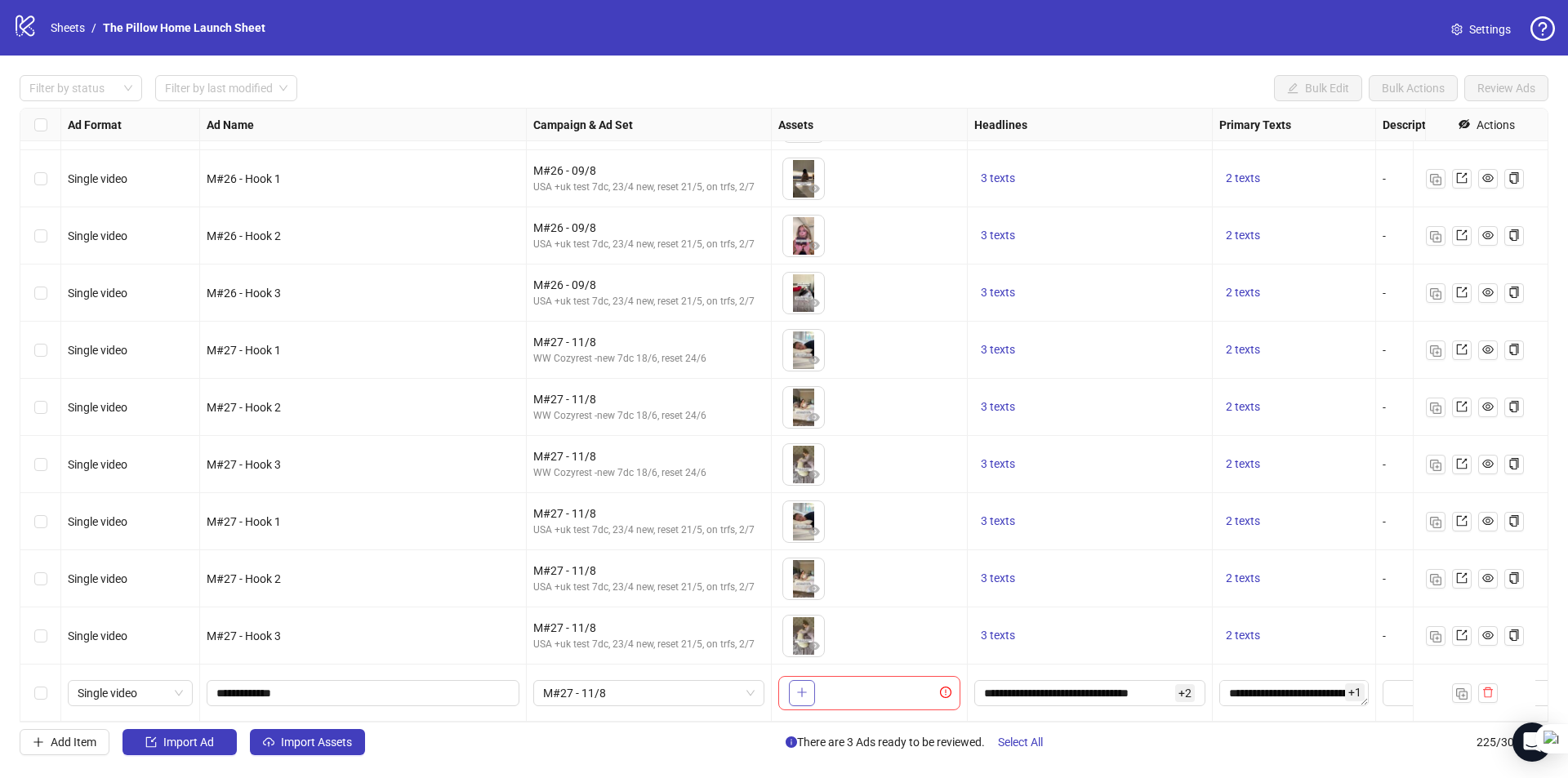
click at [807, 687] on icon "plus" at bounding box center [802, 692] width 11 height 11
